Goal: Information Seeking & Learning: Find specific page/section

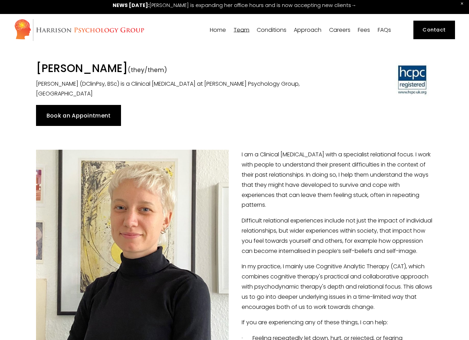
scroll to position [2, 0]
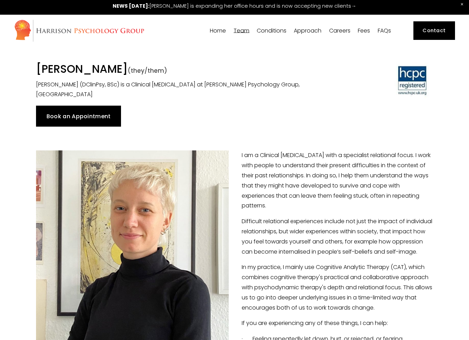
click at [363, 32] on link "Fees" at bounding box center [364, 30] width 12 height 7
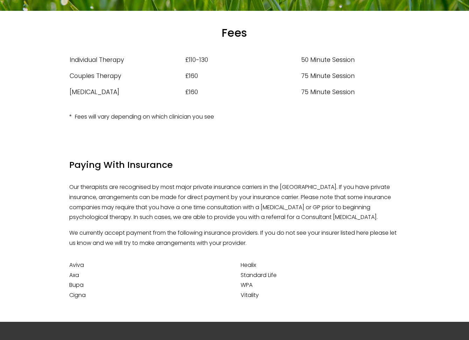
scroll to position [104, 0]
